Goal: Find specific page/section: Find specific page/section

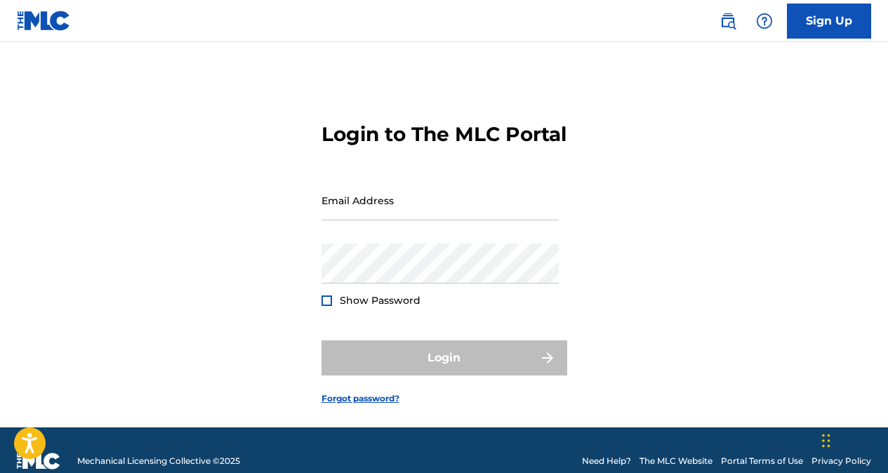
type input "[EMAIL_ADDRESS][DOMAIN_NAME]"
click at [322, 306] on div at bounding box center [326, 301] width 11 height 11
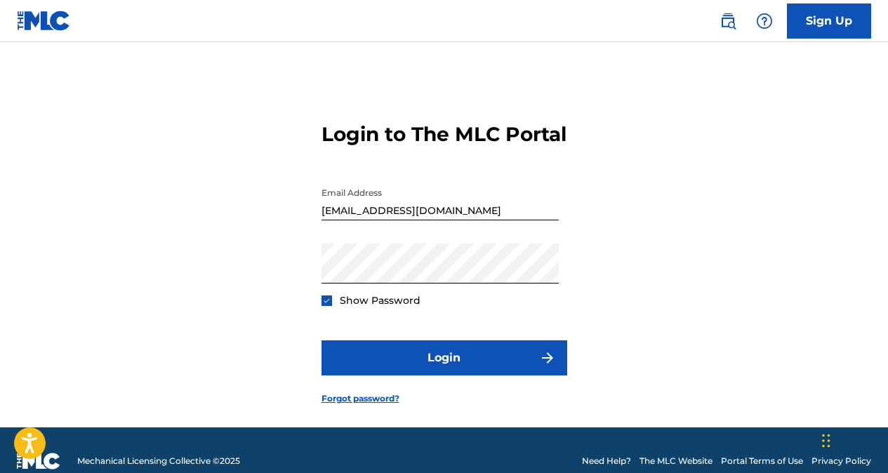
click at [323, 305] on img at bounding box center [327, 301] width 8 height 8
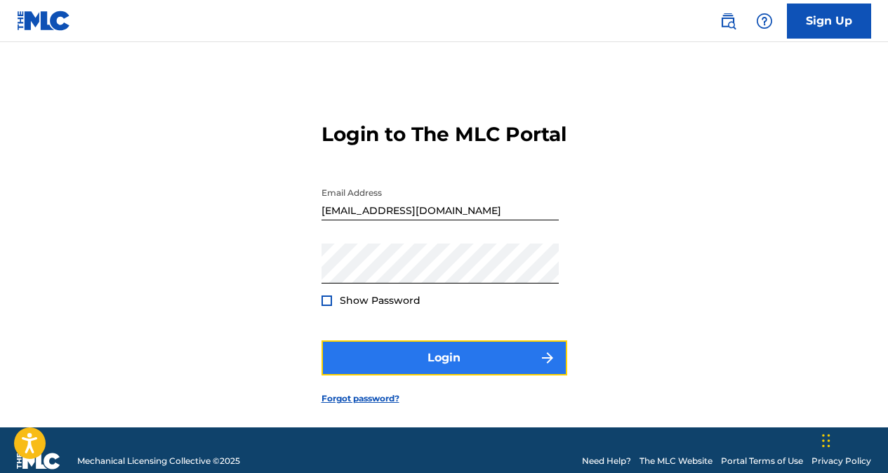
click at [371, 376] on button "Login" at bounding box center [444, 357] width 246 height 35
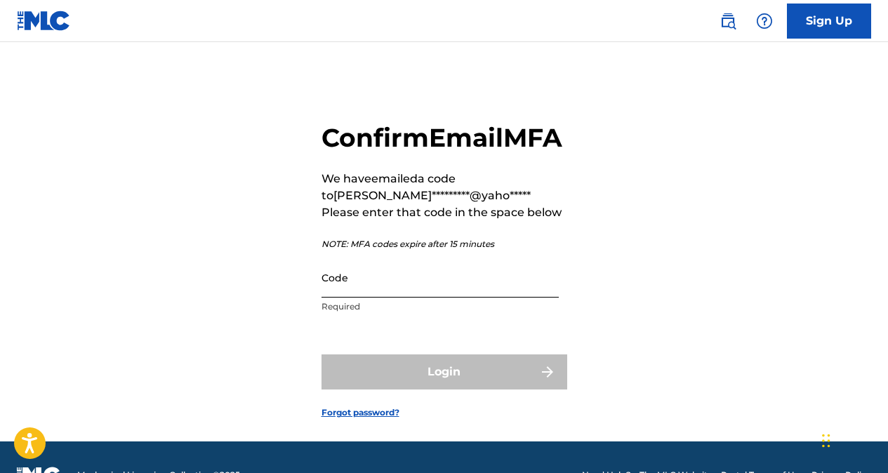
click at [423, 298] on input "Code" at bounding box center [439, 278] width 237 height 40
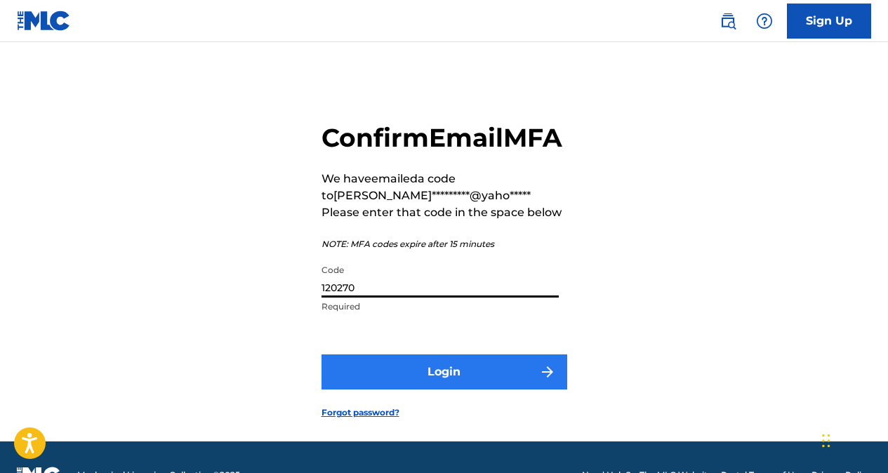
type input "120270"
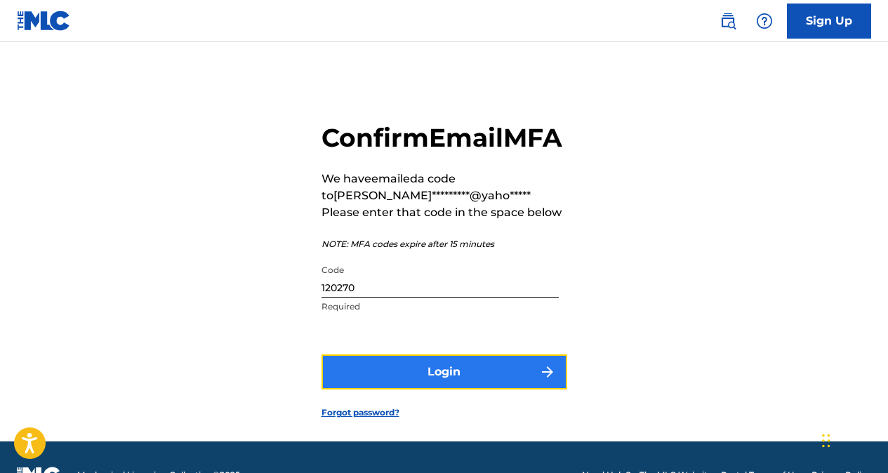
click at [425, 390] on button "Login" at bounding box center [444, 371] width 246 height 35
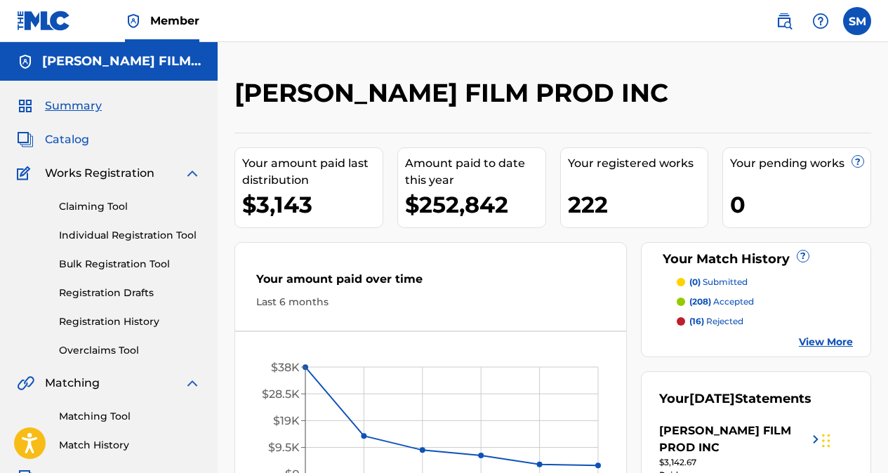
click at [76, 147] on span "Catalog" at bounding box center [67, 139] width 44 height 17
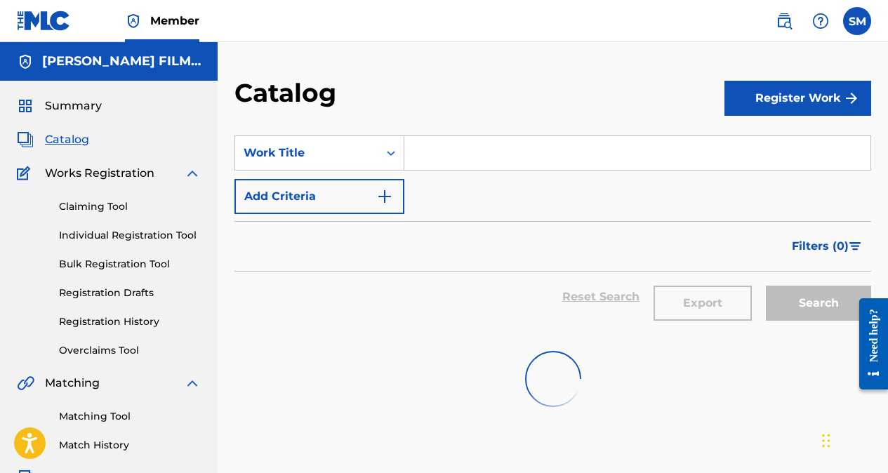
click at [475, 161] on input "Search Form" at bounding box center [637, 153] width 466 height 34
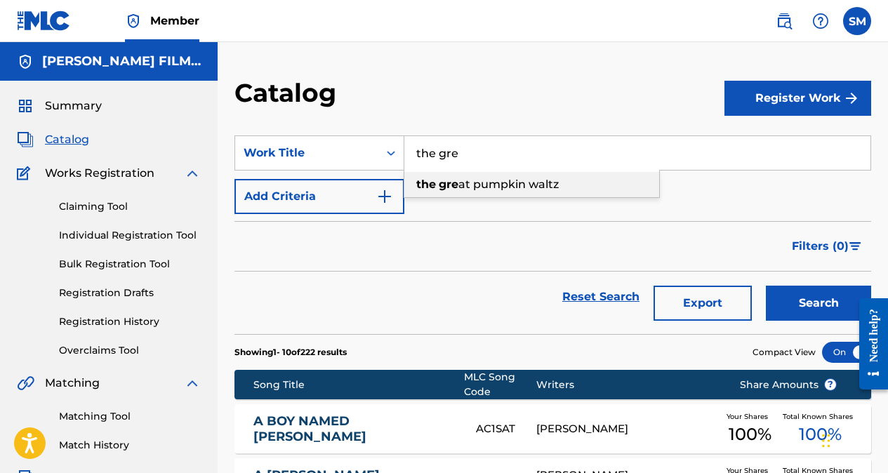
click at [477, 180] on span "at pumpkin waltz" at bounding box center [508, 184] width 100 height 13
type input "the great pumpkin waltz"
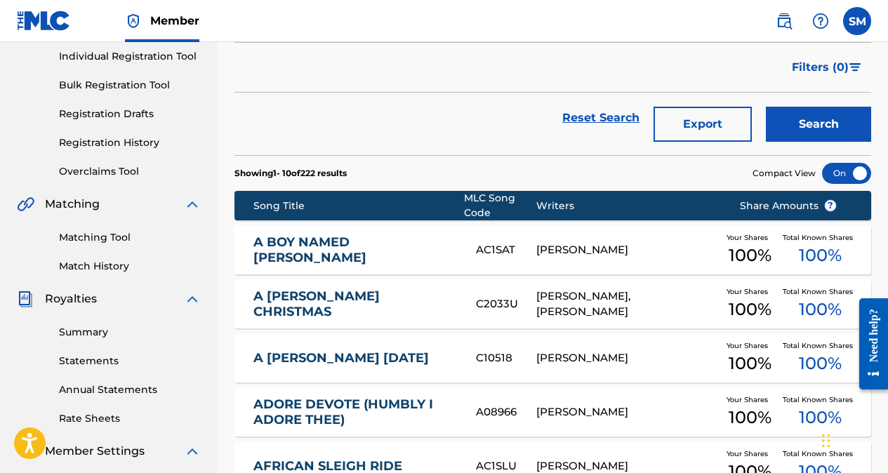
scroll to position [79, 0]
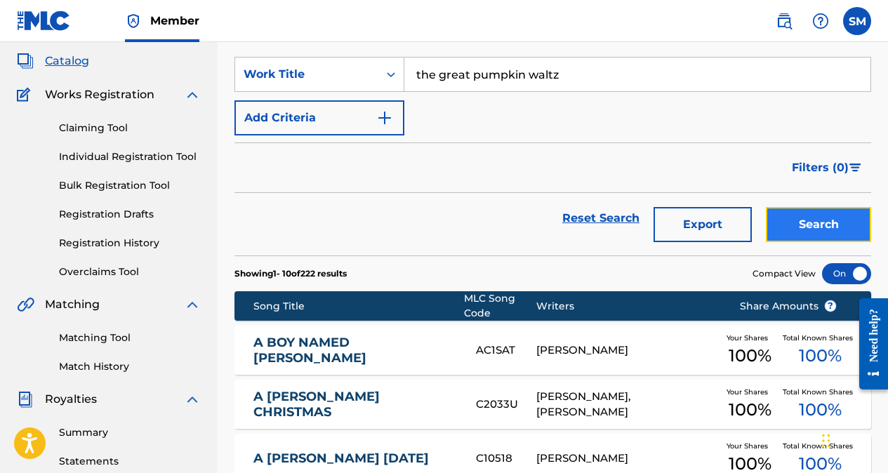
click at [821, 225] on button "Search" at bounding box center [818, 224] width 105 height 35
